Goal: Task Accomplishment & Management: Manage account settings

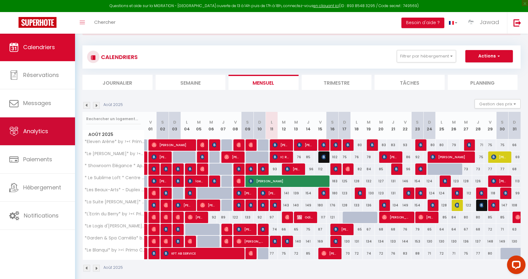
scroll to position [27, 0]
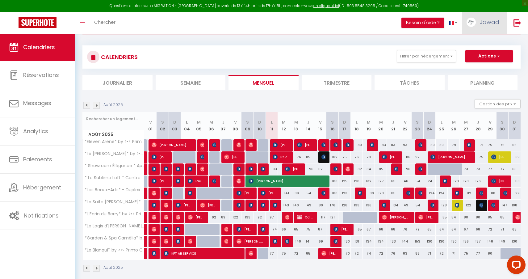
click at [486, 15] on link "Jawad" at bounding box center [484, 23] width 45 height 22
click at [475, 42] on link "Paramètres" at bounding box center [483, 43] width 46 height 10
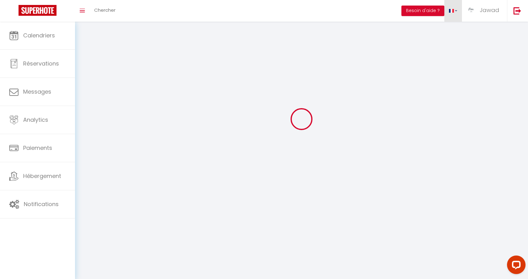
scroll to position [0, 0]
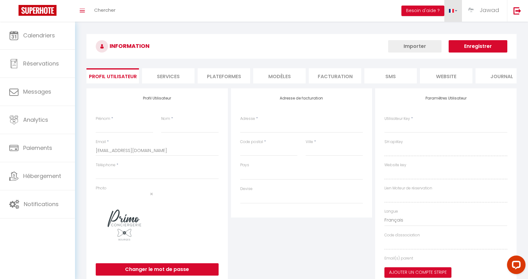
select select
type input "Jawad"
type input "KHACIME"
type input "0761256295"
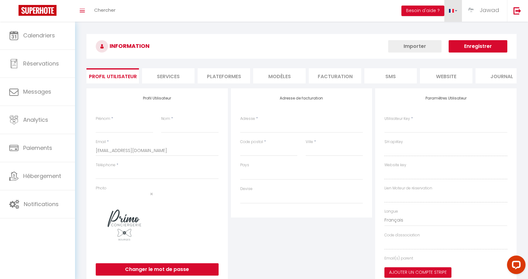
type input "[STREET_ADDRESS]"
type input "58180"
type input "MARZY"
type input "H4HEhYysyphz392cAWMxqCgCw"
type input "my69EnaDzk8MzYoVs8xsNwzNW"
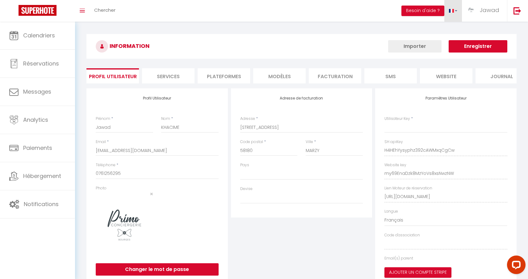
type input "H4HEhYysyphz392cAWMxqCgCw"
type input "my69EnaDzk8MzYoVs8xsNwzNW"
type input "[URL][DOMAIN_NAME]"
select select "28"
select select "fr"
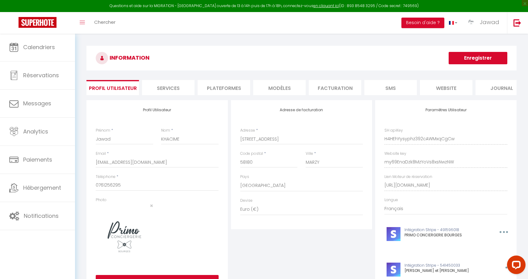
click at [179, 89] on li "Services" at bounding box center [168, 87] width 52 height 15
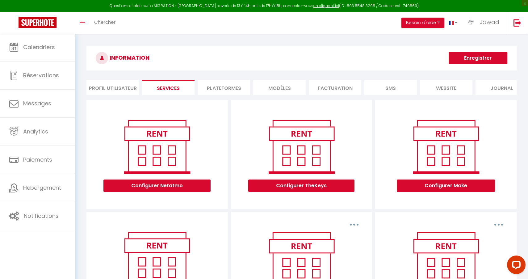
click at [217, 90] on li "Plateformes" at bounding box center [224, 87] width 52 height 15
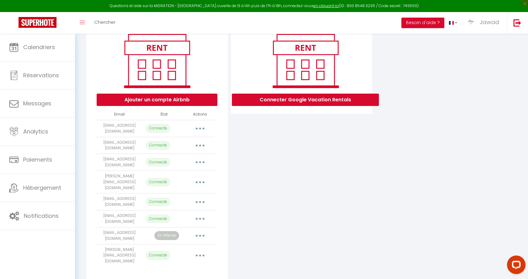
scroll to position [77, 0]
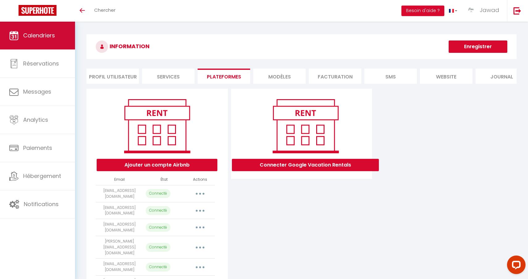
click at [44, 40] on link "Calendriers" at bounding box center [37, 36] width 75 height 28
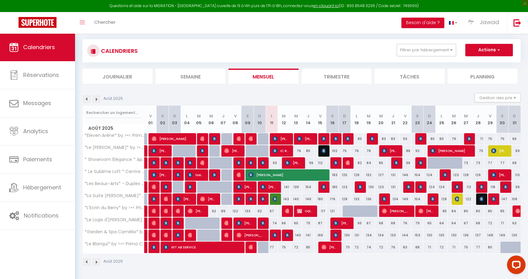
scroll to position [33, 0]
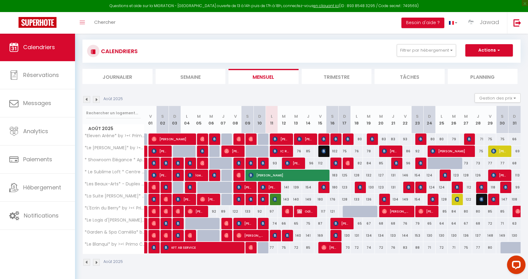
click at [282, 150] on span "IC RENOV" at bounding box center [281, 151] width 16 height 12
select select "OK"
select select "KO"
select select "0"
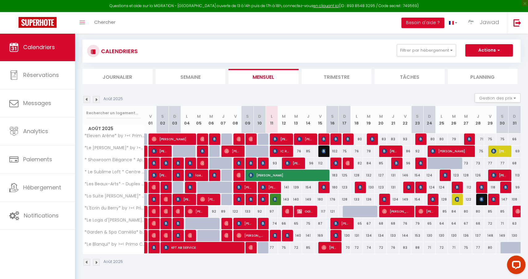
select select "1"
select select
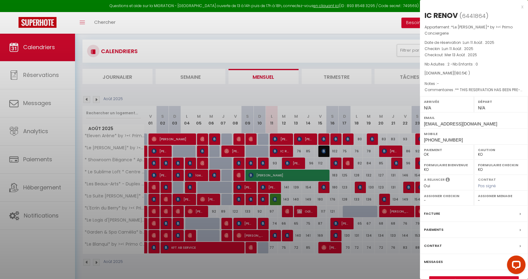
select select "44582"
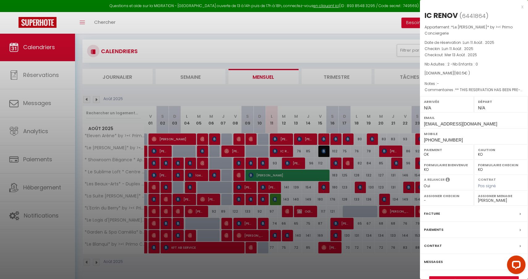
click at [350, 117] on div at bounding box center [264, 139] width 528 height 279
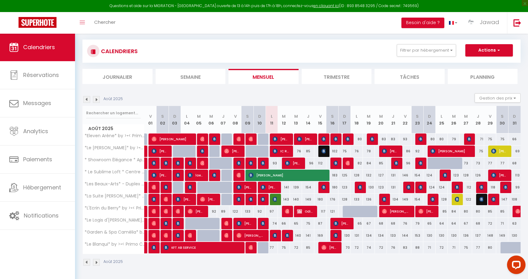
click at [395, 213] on span "[PERSON_NAME]" at bounding box center [396, 211] width 28 height 12
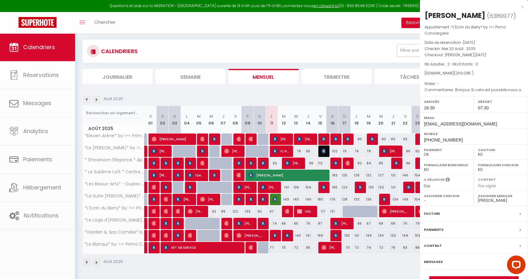
select select "OK"
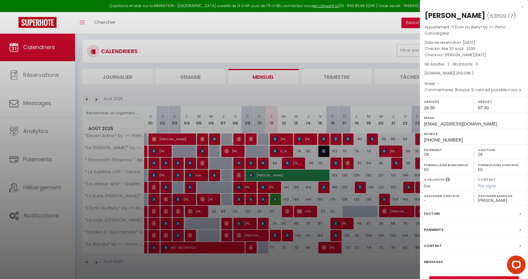
click at [404, 154] on div at bounding box center [264, 139] width 528 height 279
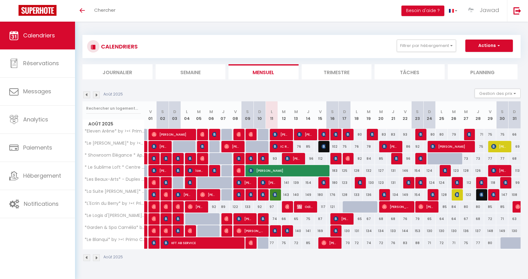
select select
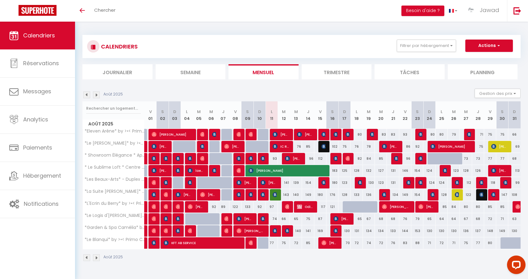
click at [281, 136] on span "[PERSON_NAME][DATE]" at bounding box center [281, 134] width 16 height 12
select select "OK"
select select "KO"
select select "0"
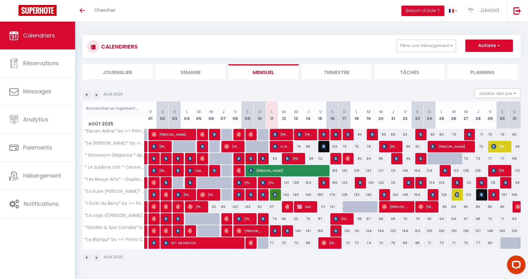
select select "1"
select select
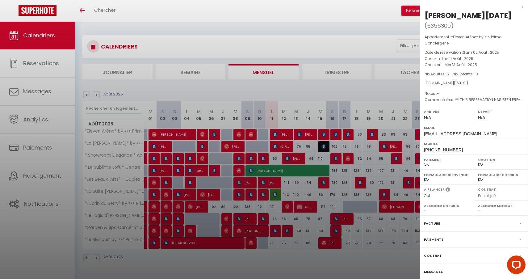
select select "44582"
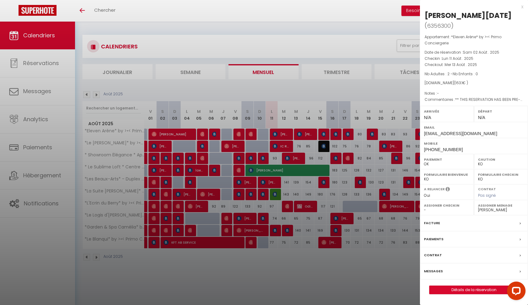
click at [472, 279] on link "Détails de la réservation" at bounding box center [474, 290] width 89 height 8
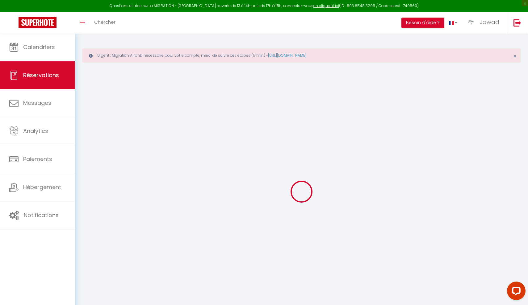
select select
checkbox input "false"
select select
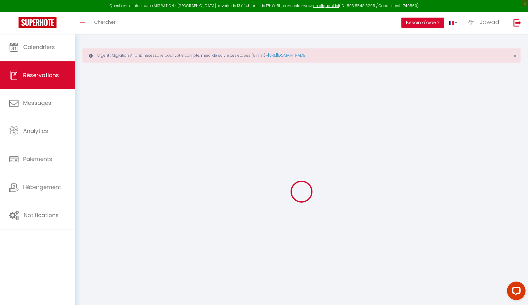
checkbox input "false"
type textarea "** THIS RESERVATION HAS BEEN PRE-PAID ** BOOKING NOTE : Payment charge is EUR 2…"
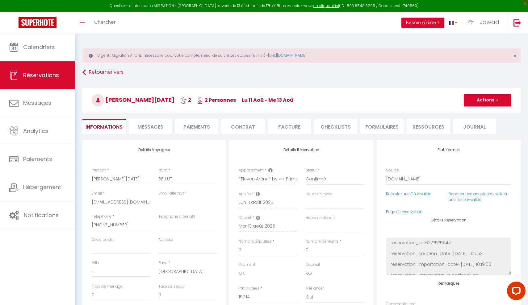
type input "5.96"
select select
checkbox input "false"
select select
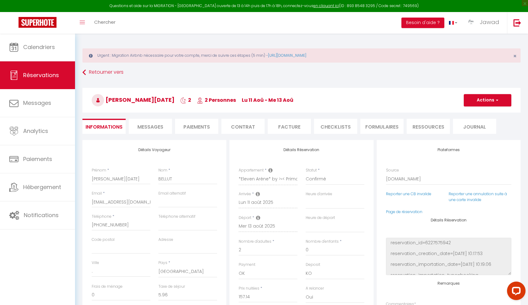
select select
click at [157, 123] on li "Messages" at bounding box center [150, 126] width 43 height 15
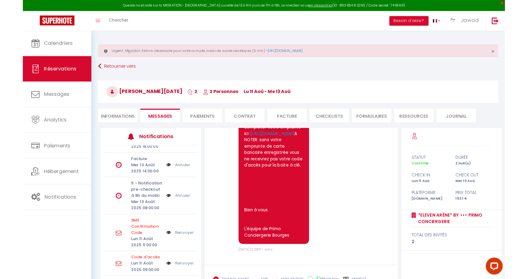
scroll to position [2020, 0]
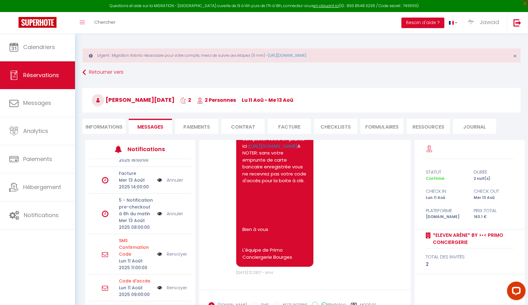
click at [113, 125] on li "Informations" at bounding box center [103, 126] width 43 height 15
select select
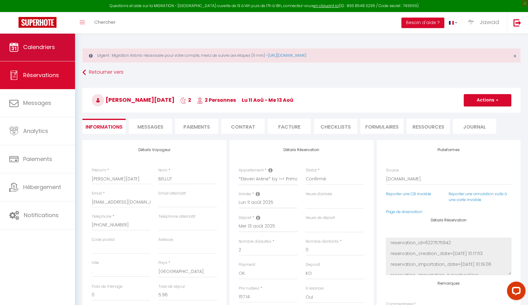
click at [48, 48] on span "Calendriers" at bounding box center [39, 47] width 32 height 8
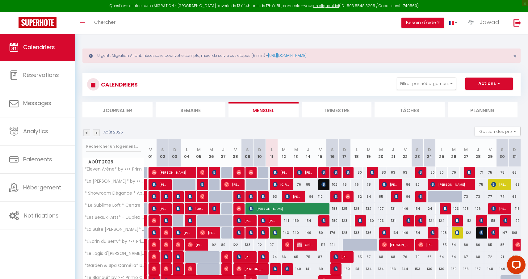
click at [284, 175] on span "[PERSON_NAME][DATE]" at bounding box center [281, 172] width 16 height 12
select select "OK"
select select "KO"
select select "0"
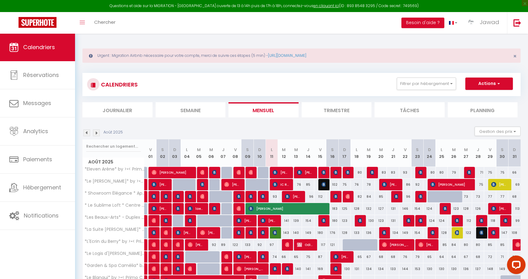
select select "1"
select select
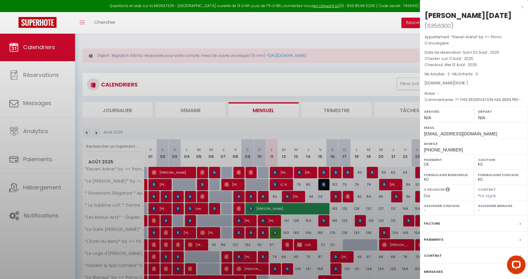
select select "44582"
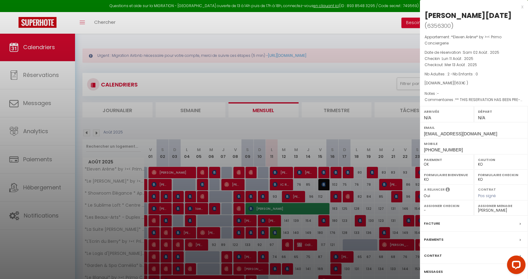
click at [336, 171] on div at bounding box center [264, 139] width 528 height 279
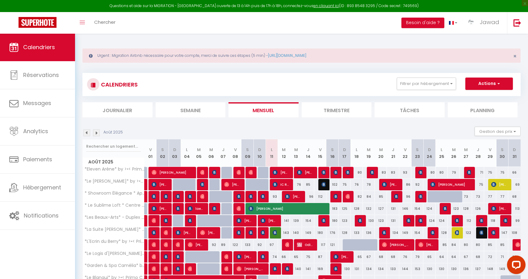
click at [283, 170] on span "[PERSON_NAME][DATE]" at bounding box center [281, 172] width 16 height 12
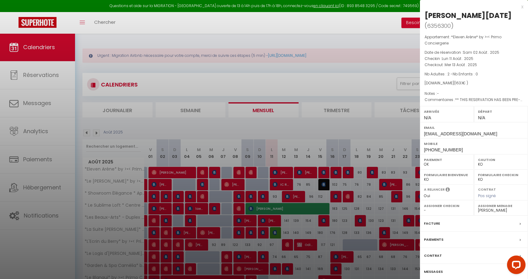
click at [334, 159] on div at bounding box center [264, 139] width 528 height 279
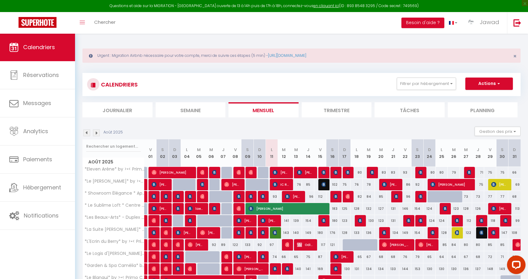
click at [276, 232] on img at bounding box center [275, 232] width 5 height 5
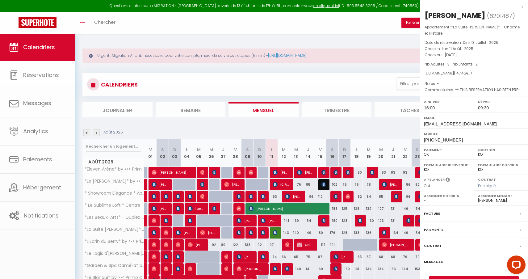
select select "OK"
select select "49440"
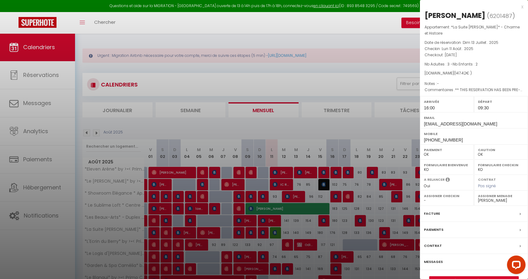
click at [360, 138] on div at bounding box center [264, 139] width 528 height 279
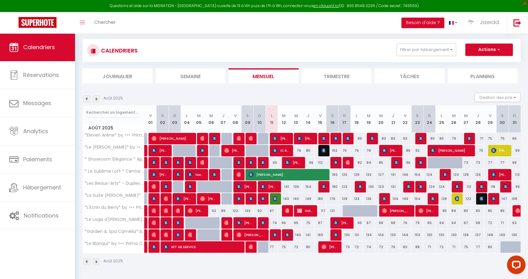
scroll to position [33, 0]
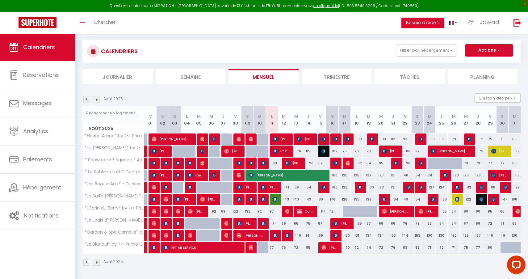
click at [275, 235] on img at bounding box center [275, 235] width 5 height 5
select select "KO"
select select
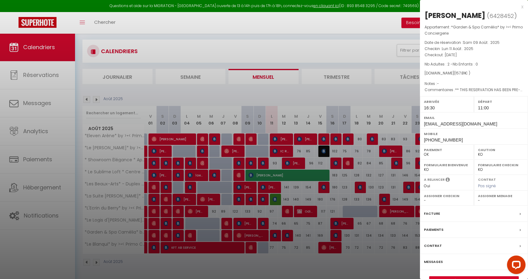
click at [375, 101] on div at bounding box center [264, 139] width 528 height 279
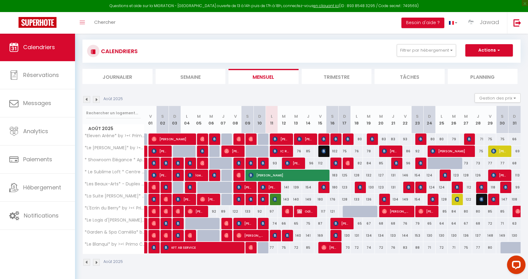
click at [286, 237] on img at bounding box center [287, 235] width 5 height 5
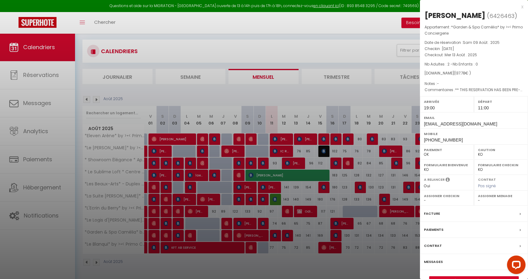
click at [327, 186] on div at bounding box center [264, 139] width 528 height 279
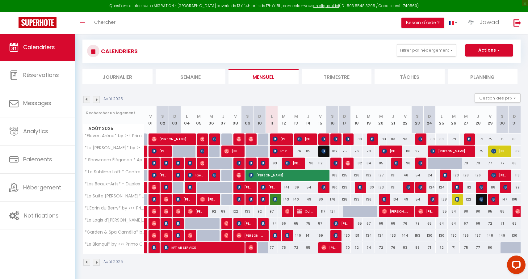
click at [273, 234] on img at bounding box center [275, 235] width 5 height 5
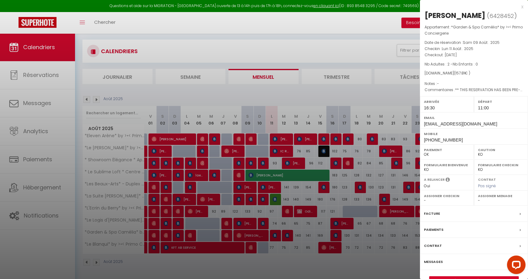
click at [388, 103] on div at bounding box center [264, 139] width 528 height 279
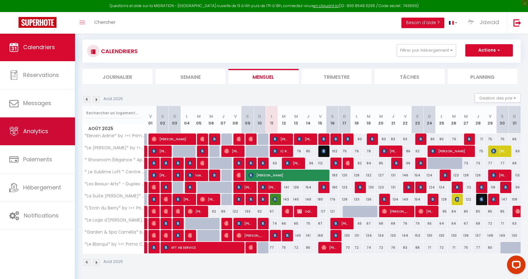
click at [49, 134] on link "Analytics" at bounding box center [37, 131] width 75 height 28
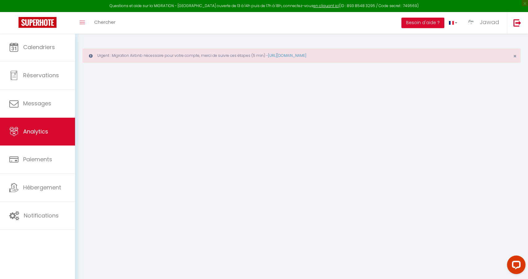
select select "2025"
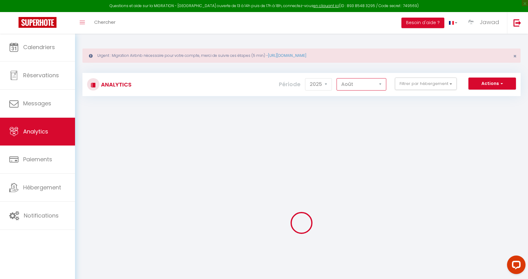
select select "7"
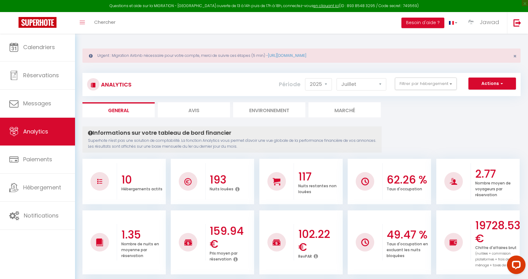
click at [419, 104] on ul "General Avis Environnement Marché" at bounding box center [301, 109] width 438 height 15
click at [482, 25] on span "Jawad" at bounding box center [489, 22] width 19 height 8
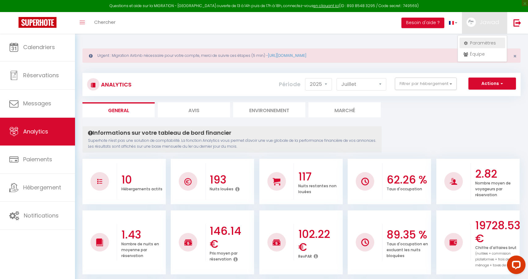
click at [475, 41] on link "Paramètres" at bounding box center [483, 43] width 46 height 10
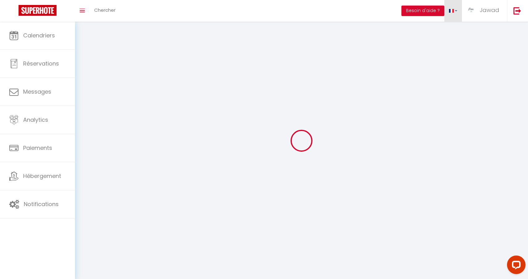
type input "Jawad"
type input "KHACIME"
type input "0761256295"
type input "[STREET_ADDRESS]"
type input "58180"
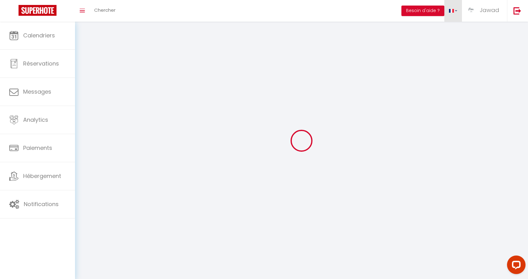
type input "MARZY"
type input "H4HEhYysyphz392cAWMxqCgCw"
type input "my69EnaDzk8MzYoVs8xsNwzNW"
select select "1"
select select "28"
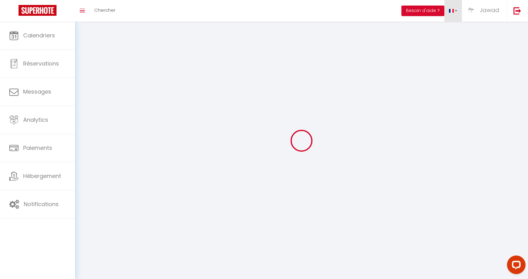
select select "fr"
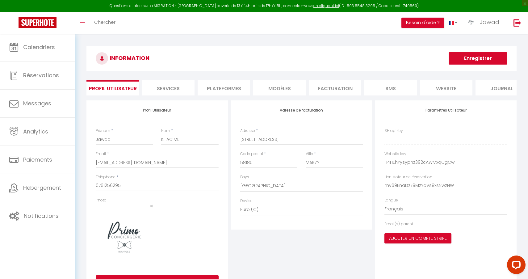
type input "H4HEhYysyphz392cAWMxqCgCw"
type input "my69EnaDzk8MzYoVs8xsNwzNW"
type input "[URL][DOMAIN_NAME]"
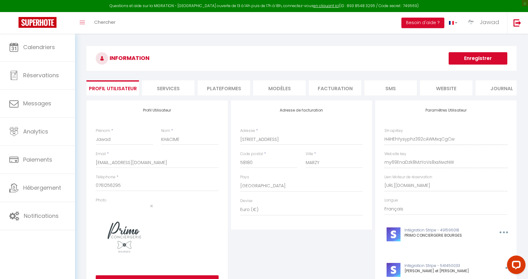
click at [221, 92] on li "Plateformes" at bounding box center [224, 87] width 52 height 15
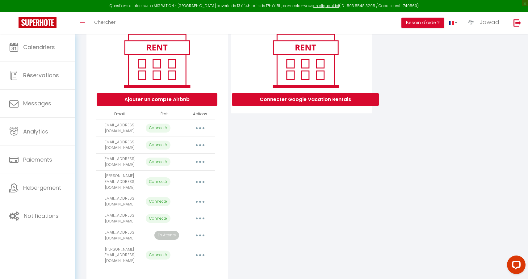
scroll to position [77, 0]
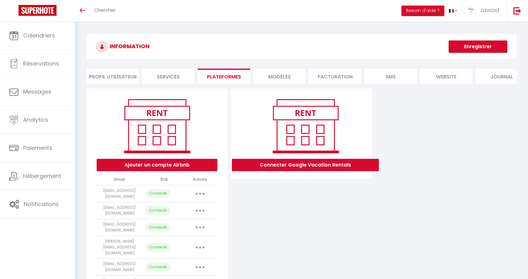
click at [393, 69] on li "SMS" at bounding box center [390, 76] width 52 height 15
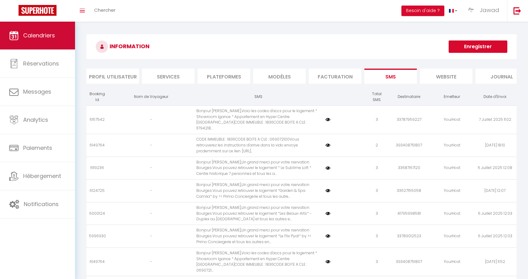
click at [31, 42] on link "Calendriers" at bounding box center [37, 36] width 75 height 28
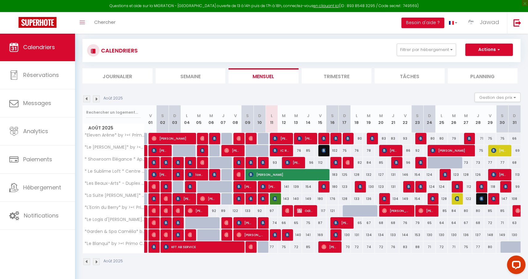
scroll to position [33, 0]
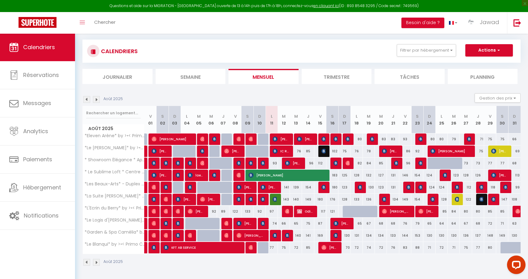
click at [263, 223] on img at bounding box center [263, 223] width 5 height 5
select select "OK"
select select "0"
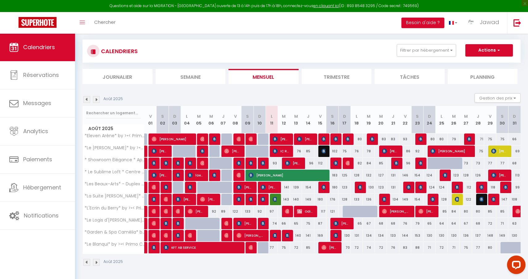
select select "1"
select select
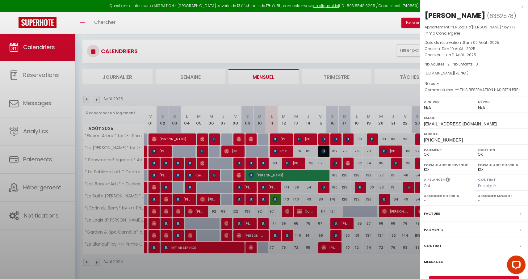
select select "44582"
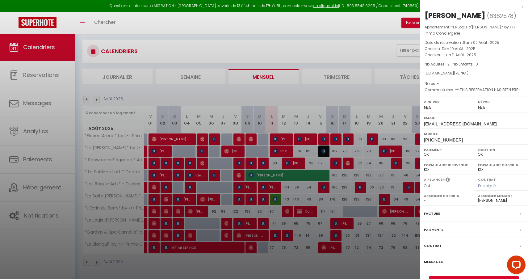
click at [368, 97] on div at bounding box center [264, 139] width 528 height 279
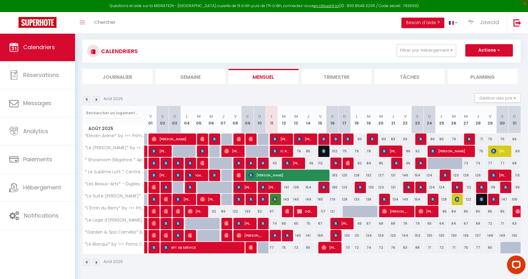
click at [286, 213] on img at bounding box center [287, 211] width 5 height 5
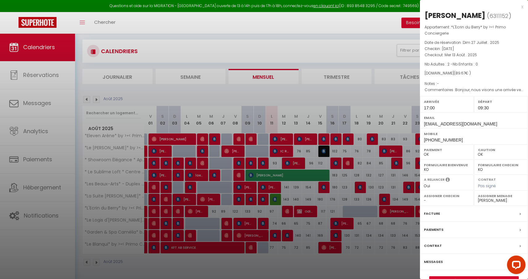
click at [362, 179] on div at bounding box center [264, 139] width 528 height 279
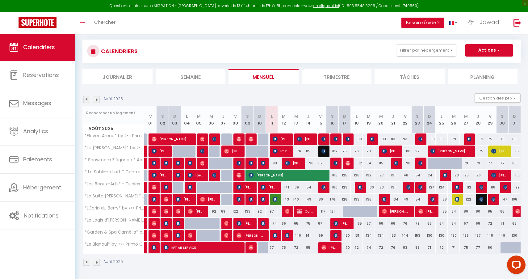
click at [301, 214] on span "Odile GIRGIEL" at bounding box center [305, 211] width 16 height 12
select select "KO"
select select "0"
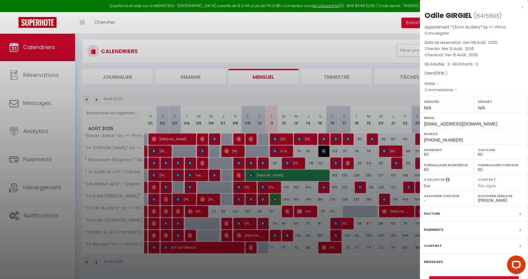
click at [302, 197] on div at bounding box center [264, 139] width 528 height 279
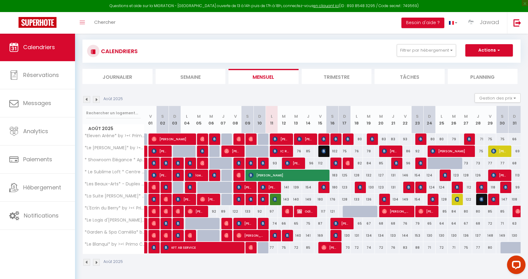
click at [303, 213] on span "Odile GIRGIEL" at bounding box center [305, 211] width 16 height 12
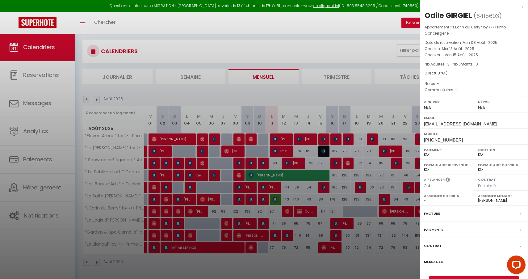
click at [381, 94] on div at bounding box center [264, 139] width 528 height 279
